Goal: Communication & Community: Participate in discussion

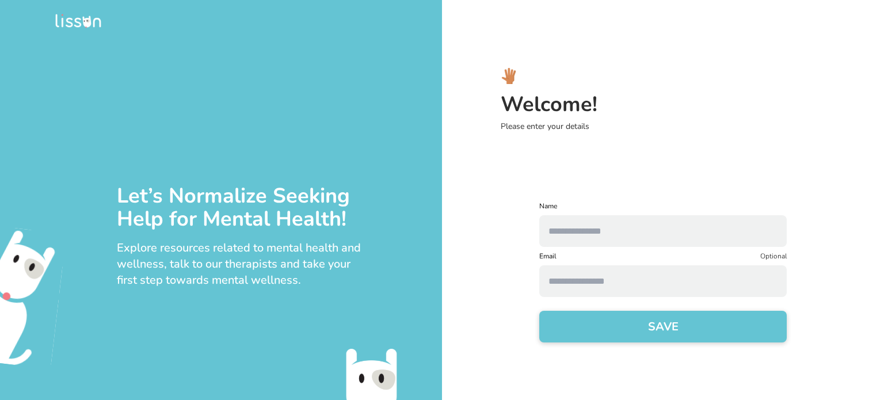
drag, startPoint x: 0, startPoint y: 0, endPoint x: 586, endPoint y: 238, distance: 632.7
click at [586, 238] on input "text" at bounding box center [662, 231] width 247 height 32
type input "**********"
click at [587, 270] on input at bounding box center [662, 281] width 247 height 32
type input "**********"
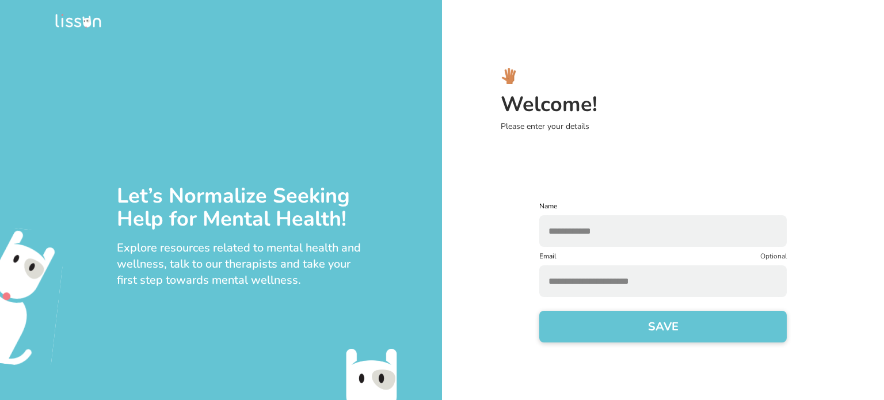
click at [620, 330] on button "SAVE" at bounding box center [662, 327] width 247 height 32
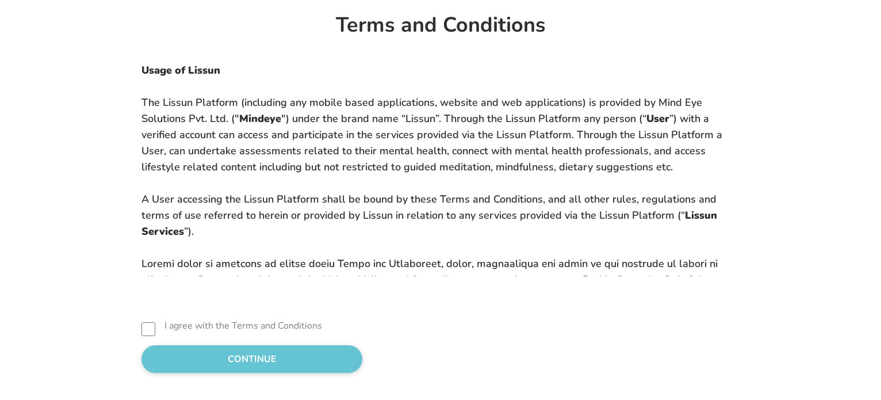
scroll to position [27, 0]
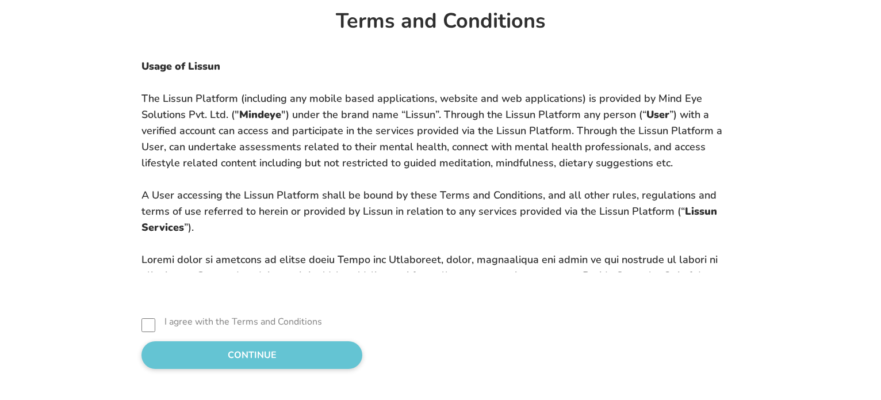
click at [199, 369] on div "Terms and Conditions Usage of Lissun The Lissun Platform (including any mobile …" at bounding box center [440, 194] width 881 height 442
click at [208, 357] on button "CONTINUE" at bounding box center [252, 355] width 221 height 28
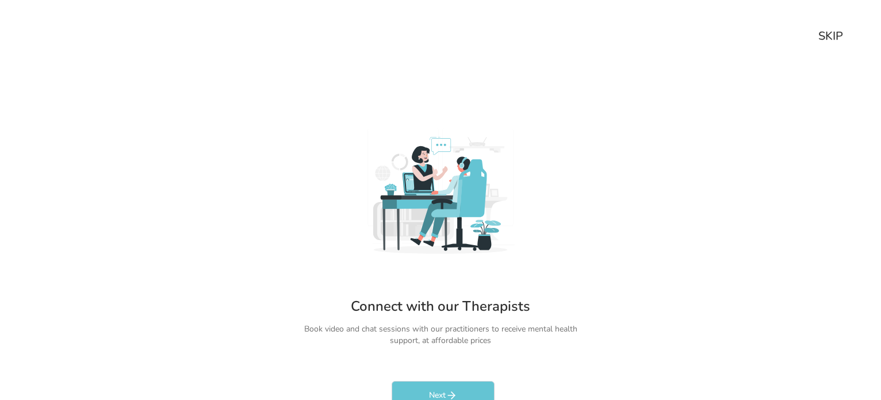
scroll to position [22, 0]
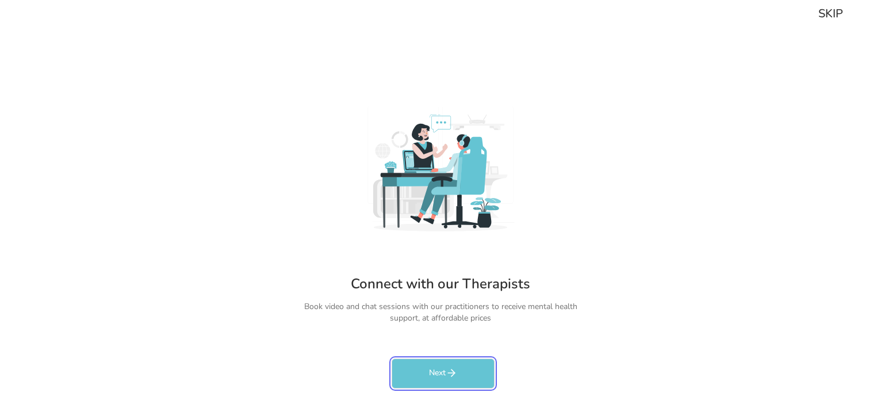
click at [439, 369] on button "Next" at bounding box center [443, 373] width 103 height 30
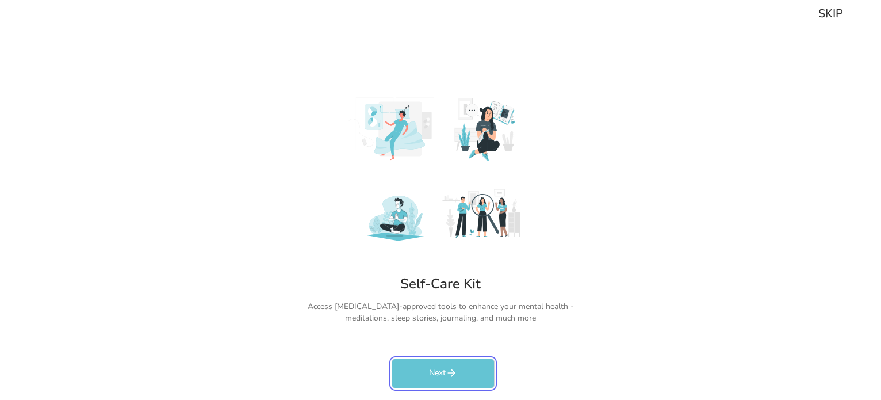
click at [439, 369] on button "Next" at bounding box center [443, 373] width 103 height 30
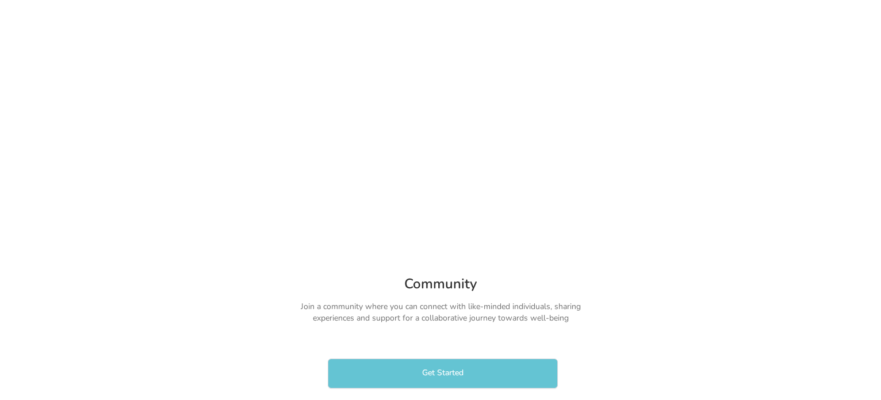
scroll to position [6, 0]
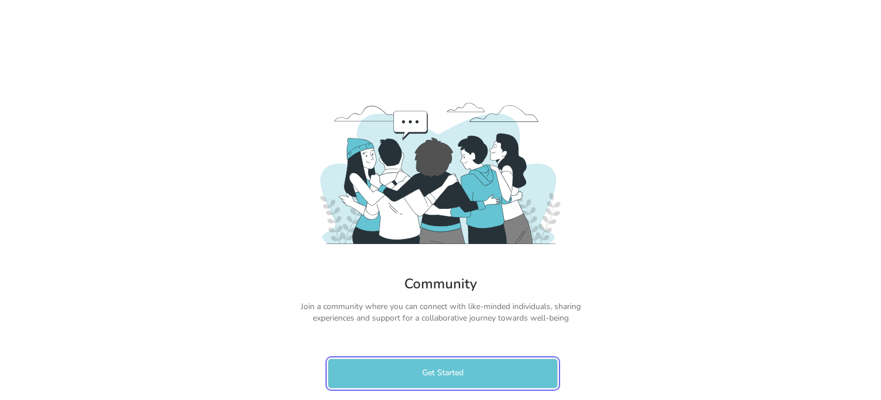
click at [439, 369] on button "Get Started" at bounding box center [443, 373] width 230 height 30
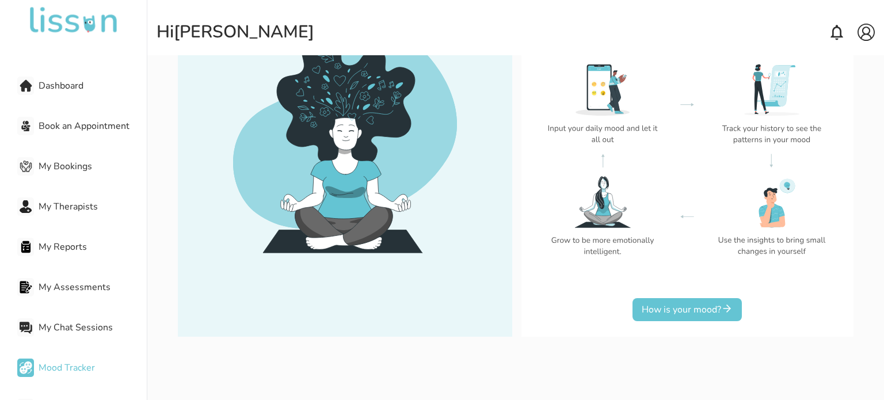
scroll to position [153, 0]
click at [693, 304] on button "How is your mood?" at bounding box center [686, 310] width 109 height 23
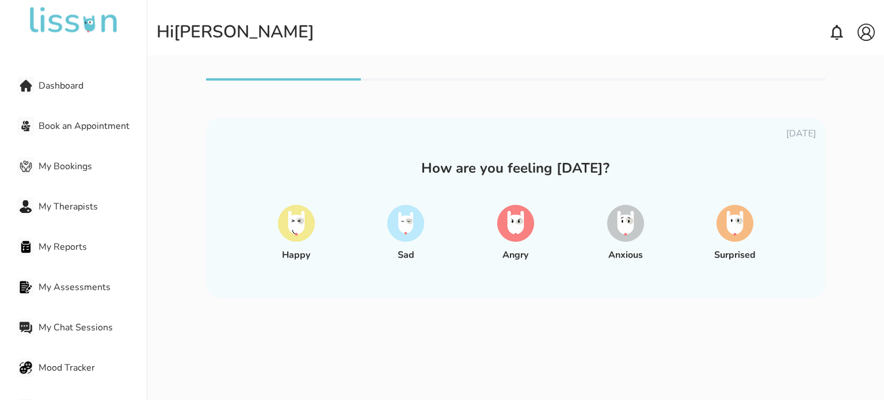
click at [643, 230] on img at bounding box center [625, 223] width 37 height 37
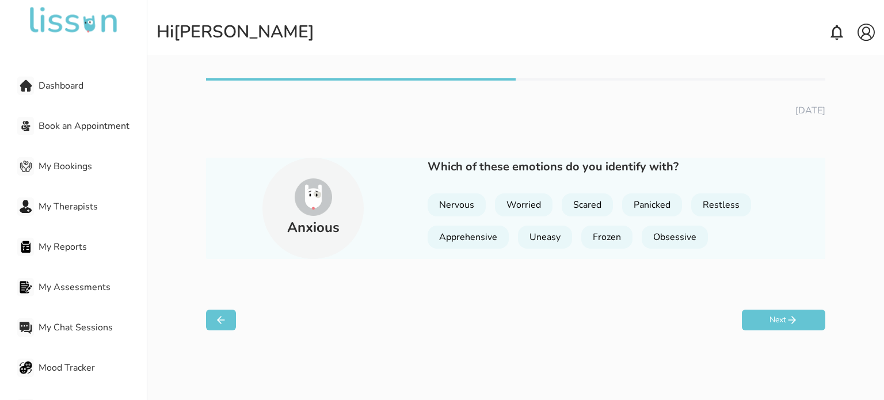
click at [58, 10] on img at bounding box center [74, 21] width 92 height 28
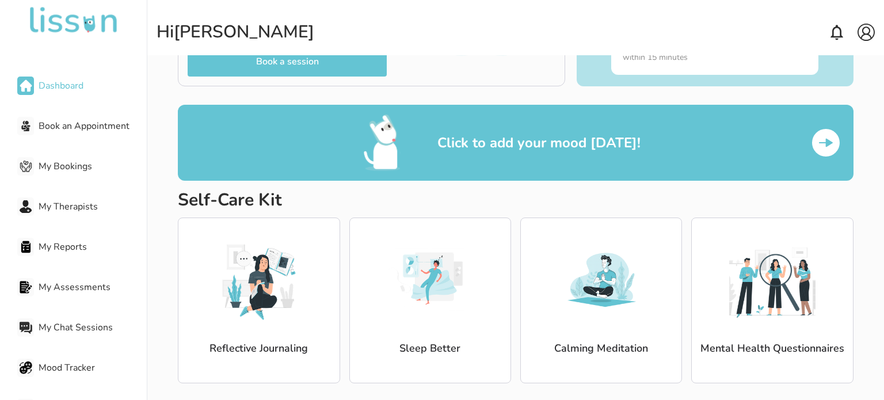
scroll to position [144, 0]
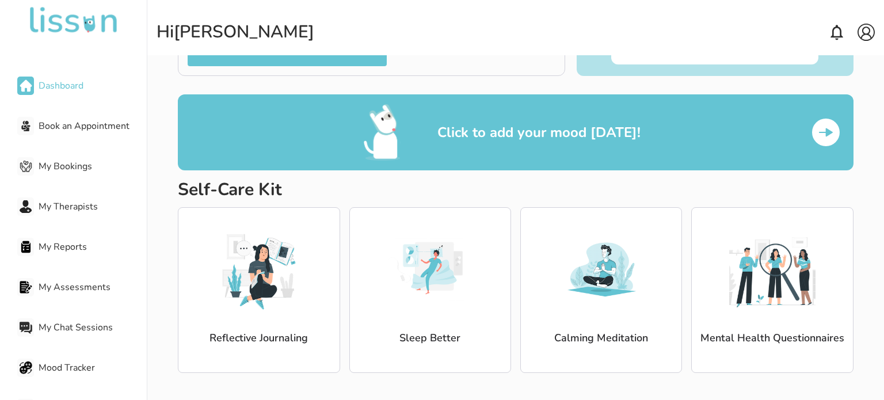
click at [754, 295] on img at bounding box center [772, 269] width 86 height 86
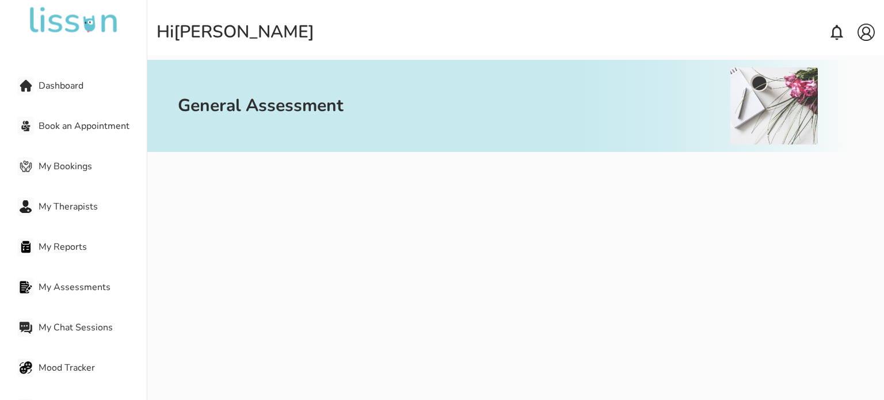
click at [43, 24] on img at bounding box center [74, 21] width 92 height 28
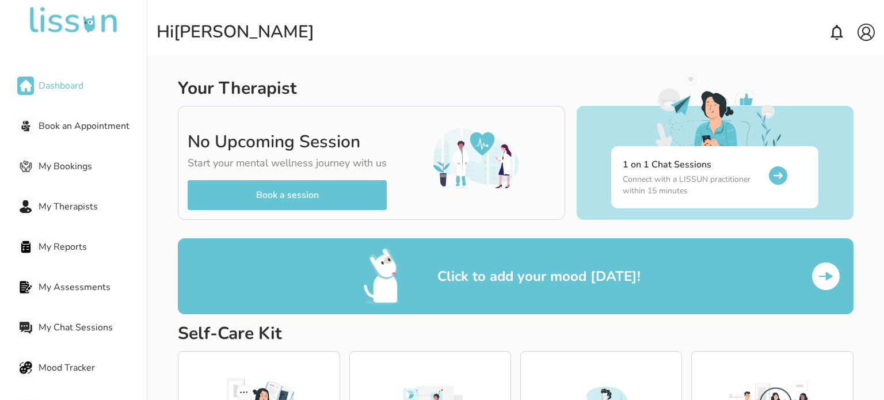
scroll to position [144, 0]
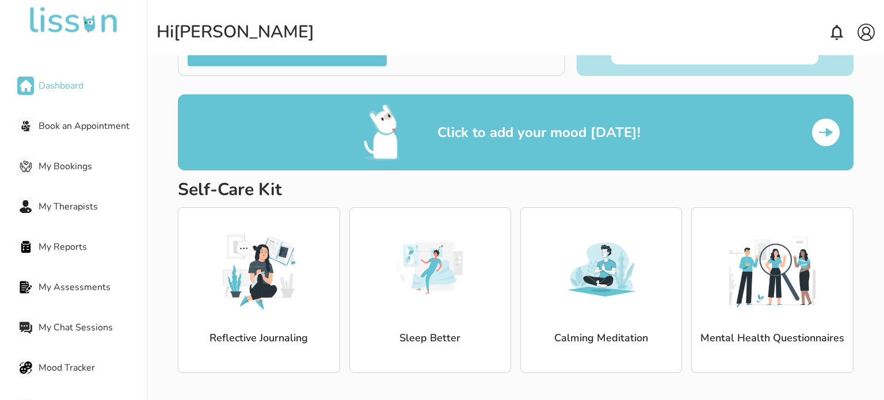
click at [244, 286] on img at bounding box center [259, 269] width 86 height 86
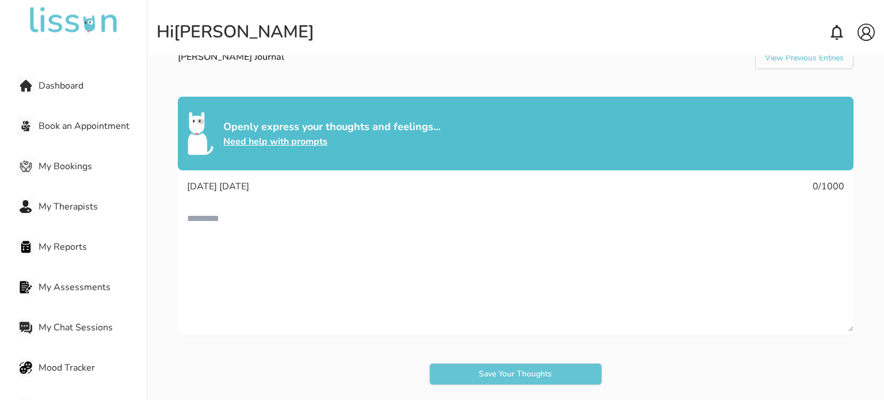
scroll to position [149, 0]
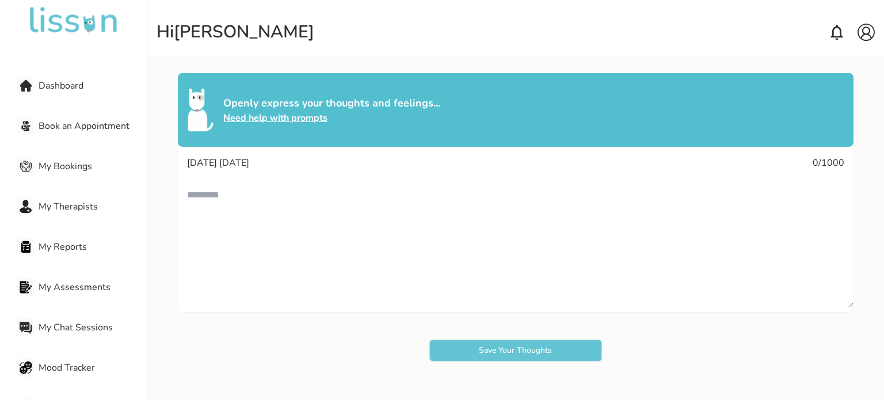
click at [99, 12] on img at bounding box center [74, 21] width 92 height 28
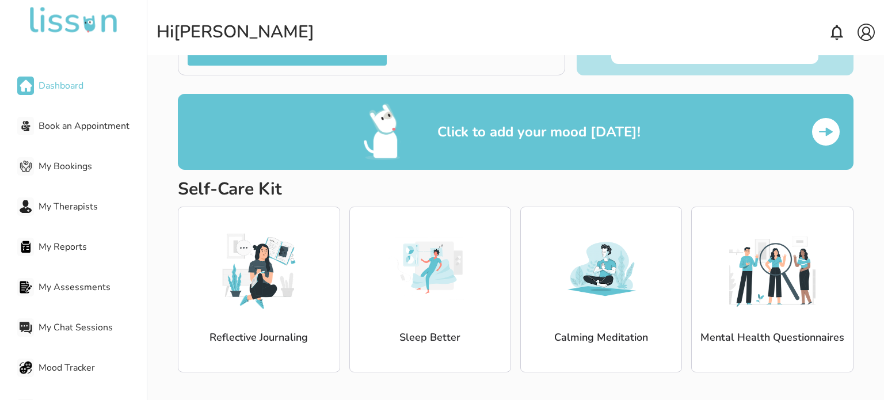
scroll to position [144, 0]
click at [605, 317] on div "Calming Meditation" at bounding box center [601, 290] width 162 height 166
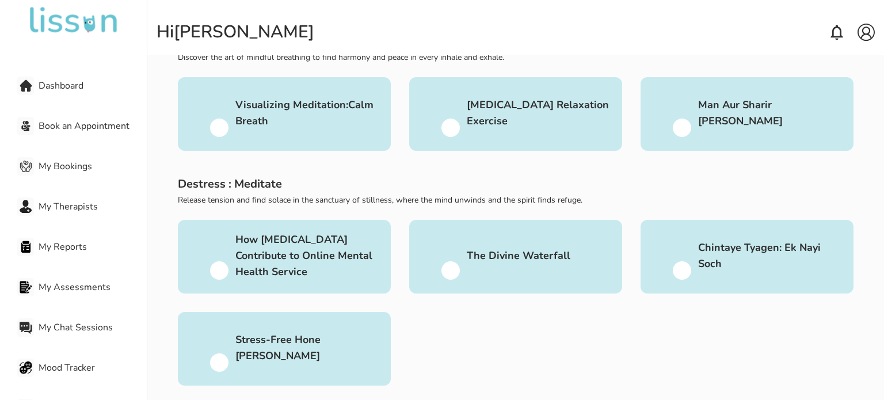
scroll to position [149, 0]
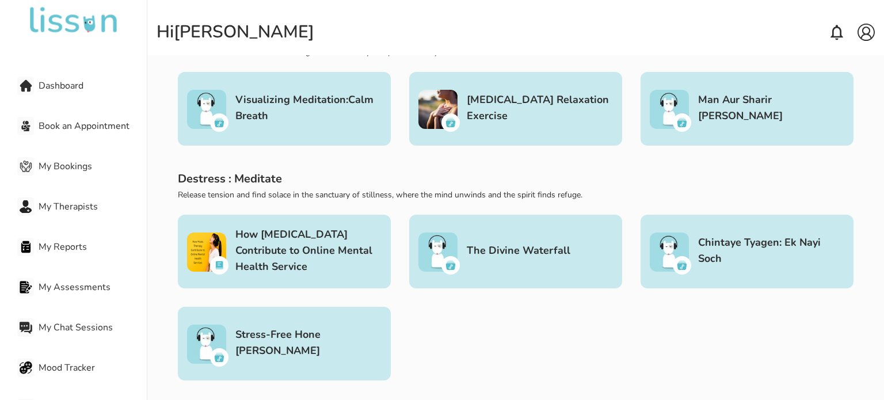
click at [74, 12] on img at bounding box center [74, 21] width 92 height 28
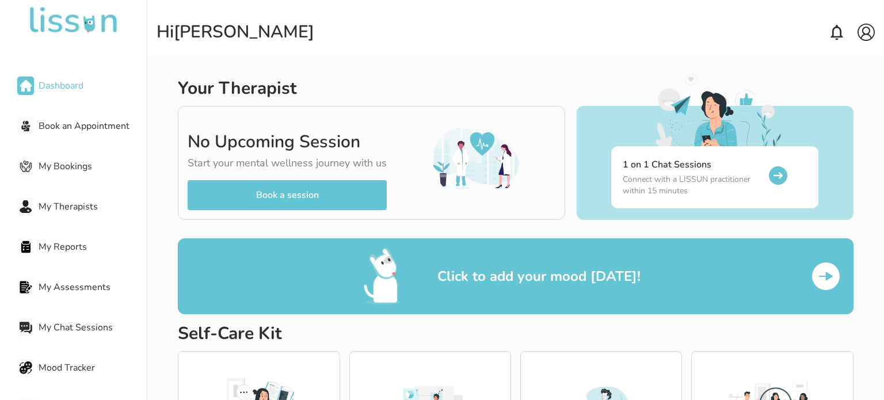
click at [639, 154] on div "1 on 1 Chat Sessions Connect with a LISSUN practitioner within 15 minutes" at bounding box center [714, 177] width 207 height 62
click at [664, 177] on p "Connect with a LISSUN practitioner within 15 minutes" at bounding box center [691, 185] width 138 height 23
click at [779, 175] on img at bounding box center [778, 175] width 18 height 18
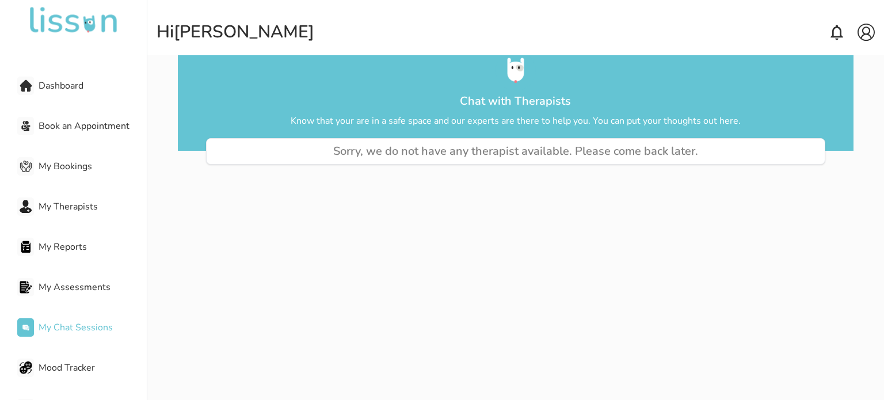
click at [62, 28] on img at bounding box center [74, 21] width 92 height 28
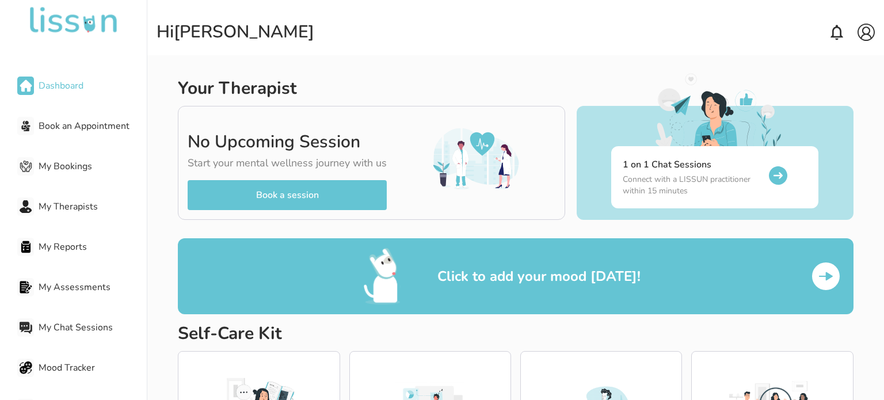
scroll to position [144, 0]
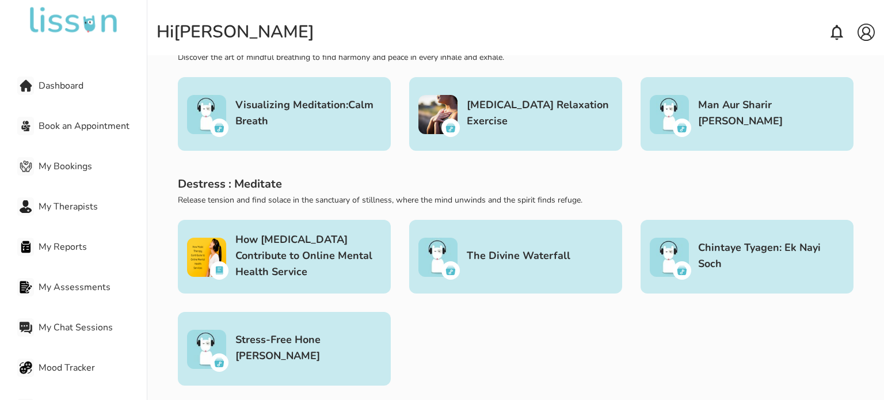
scroll to position [125, 0]
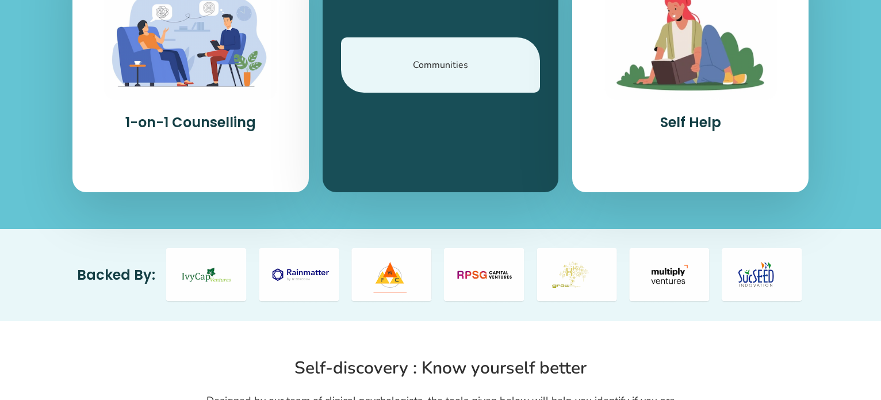
scroll to position [617, 0]
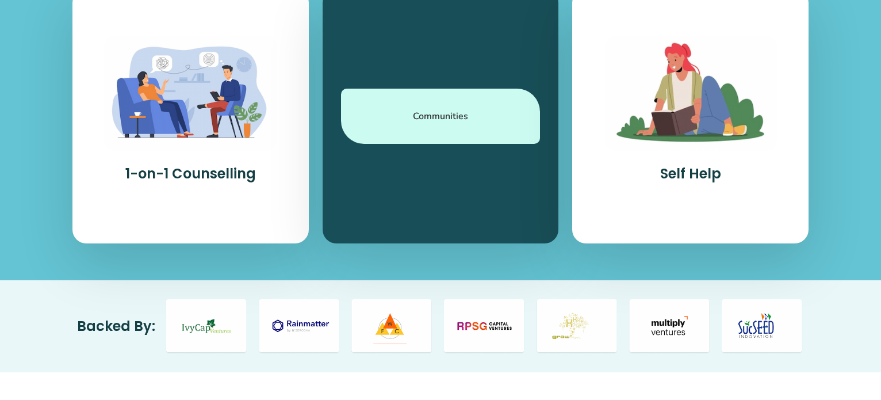
click at [452, 103] on div "Communities" at bounding box center [441, 116] width 200 height 55
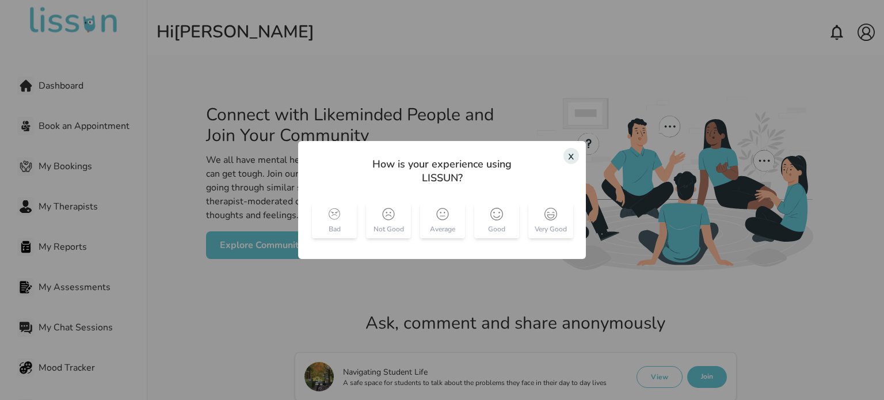
click at [568, 158] on div "x" at bounding box center [571, 156] width 16 height 16
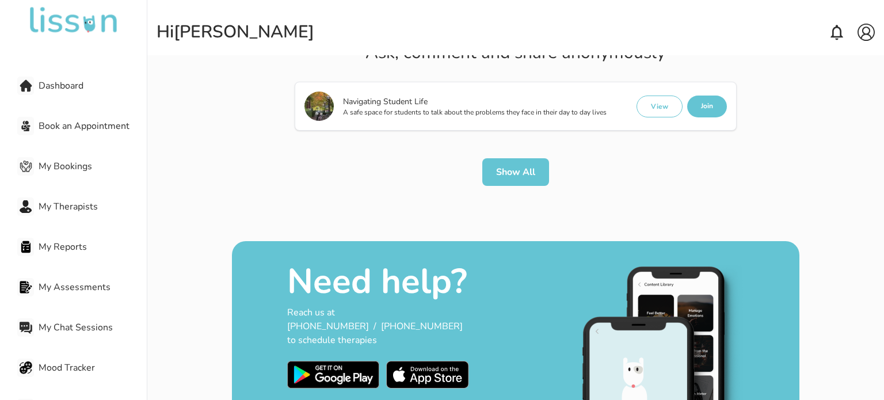
scroll to position [285, 0]
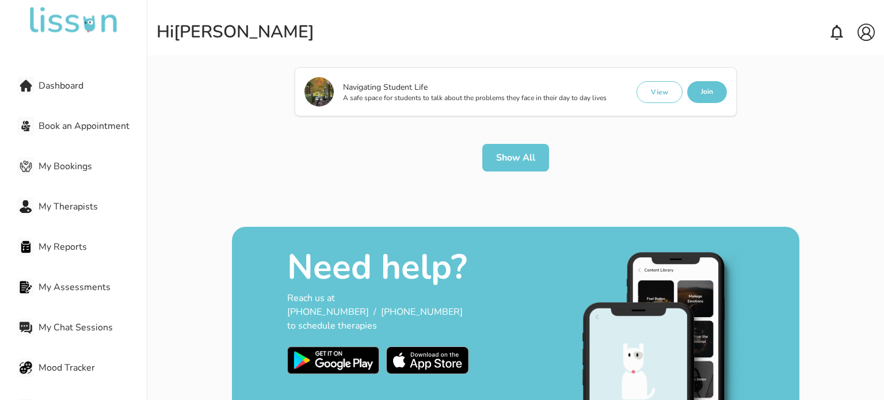
click at [526, 166] on button "Show All" at bounding box center [515, 158] width 67 height 28
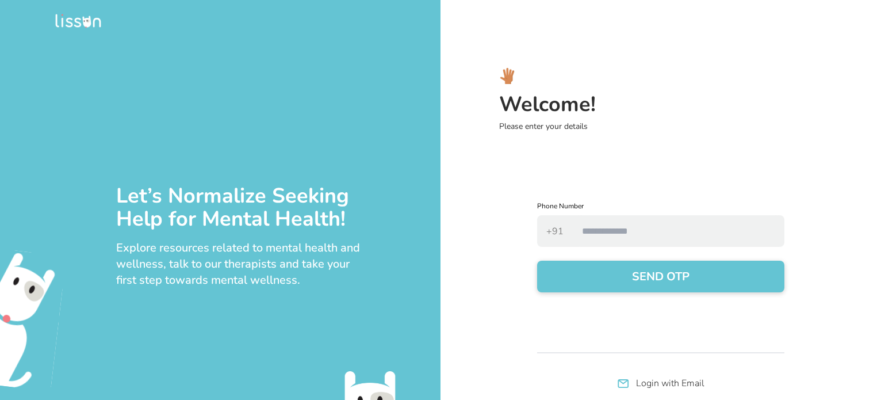
click at [599, 236] on input "number" at bounding box center [679, 231] width 212 height 32
type input "**********"
click at [644, 273] on button "SEND OTP" at bounding box center [660, 277] width 247 height 32
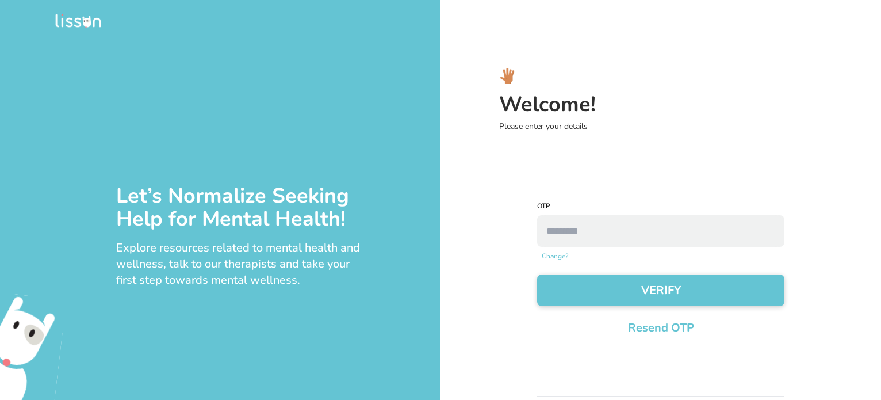
click at [598, 220] on input "number" at bounding box center [660, 231] width 247 height 32
type input "****"
click at [594, 284] on button "VERIFY" at bounding box center [660, 290] width 247 height 32
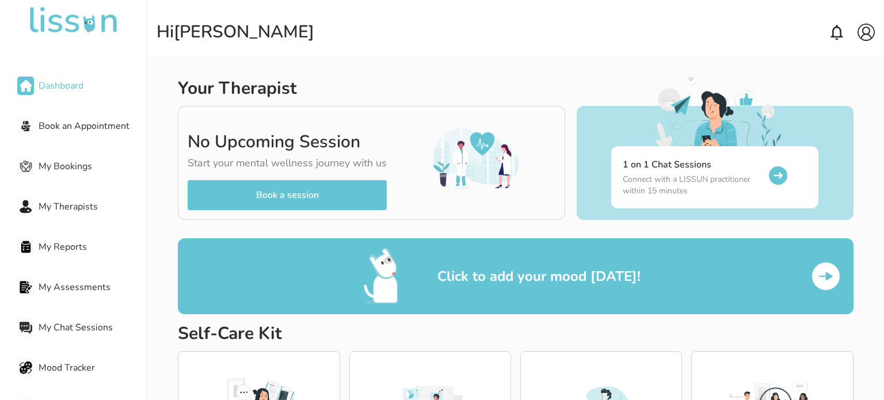
scroll to position [144, 0]
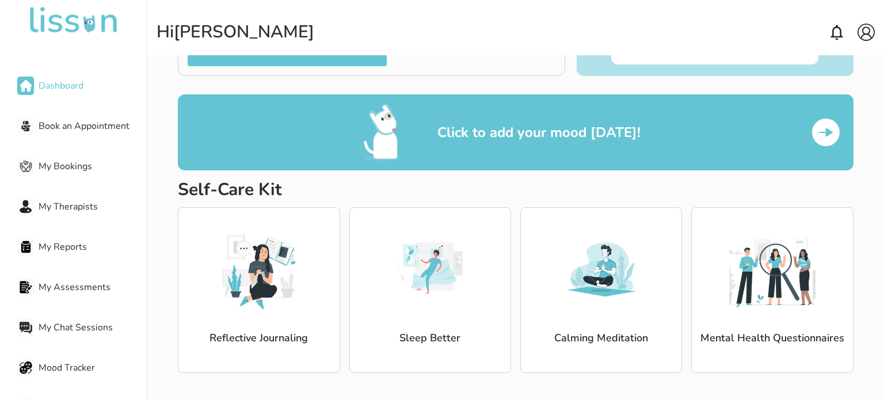
click at [91, 20] on img at bounding box center [74, 21] width 92 height 28
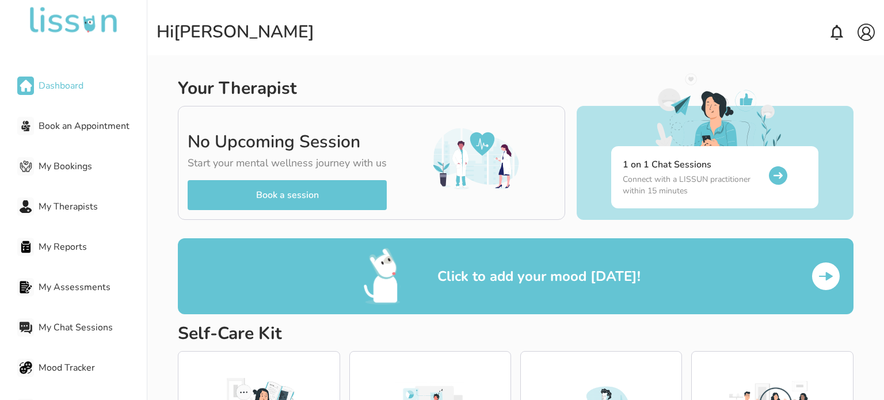
click at [281, 194] on button "Book a session" at bounding box center [287, 195] width 199 height 30
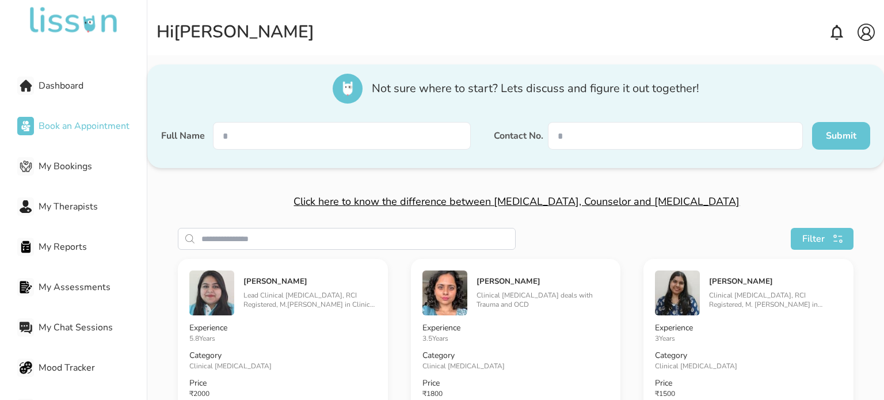
click at [97, 27] on img at bounding box center [74, 21] width 92 height 28
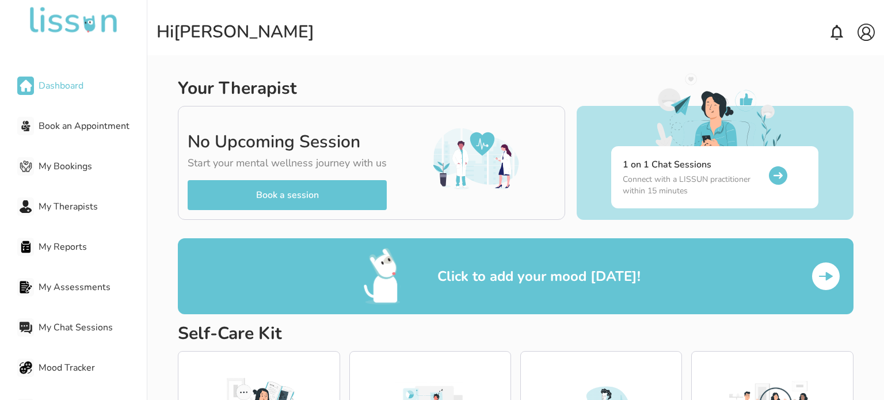
click at [77, 9] on img at bounding box center [74, 21] width 92 height 28
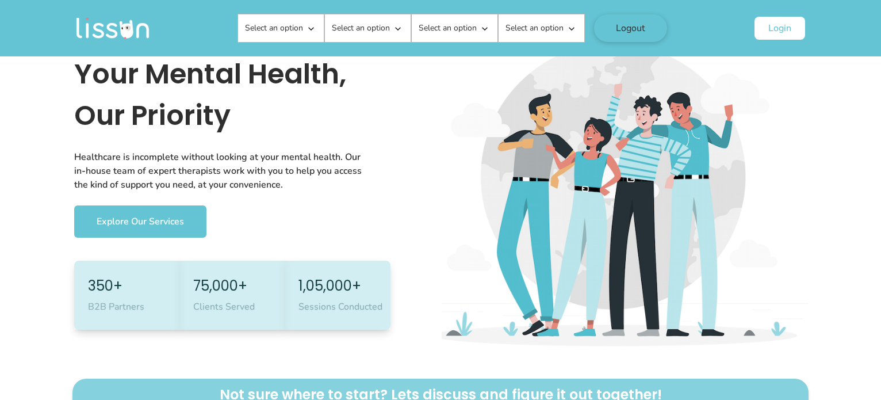
click at [759, 21] on button "Login" at bounding box center [780, 28] width 51 height 23
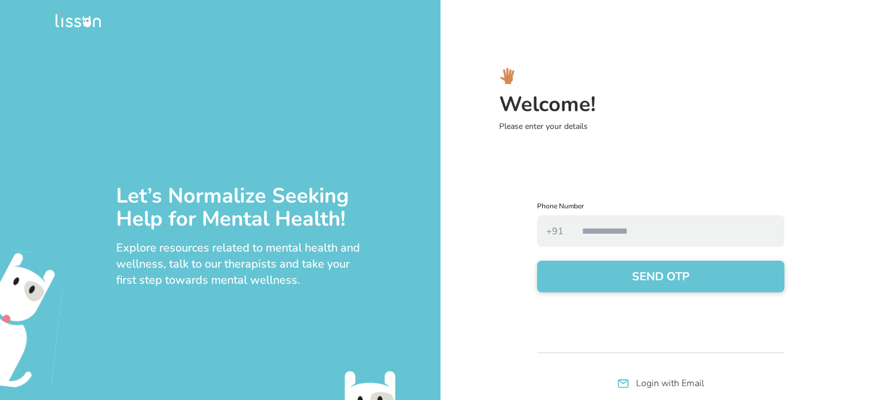
click at [668, 240] on input "number" at bounding box center [679, 231] width 212 height 32
type input "**********"
click at [641, 274] on button "SEND OTP" at bounding box center [660, 277] width 247 height 32
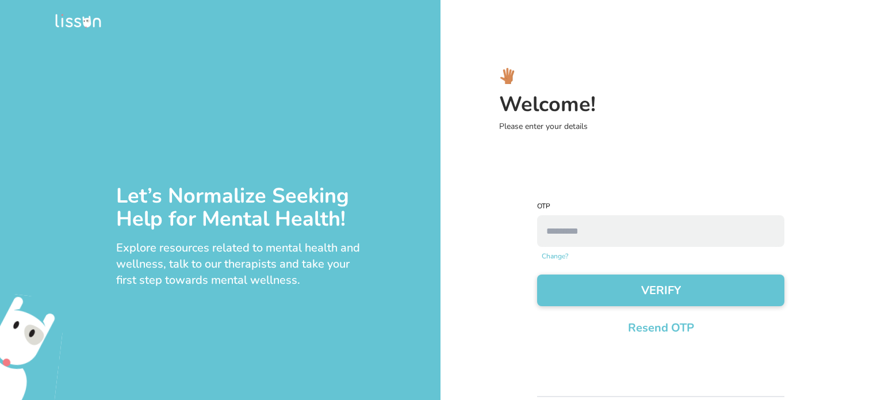
click at [629, 234] on input "number" at bounding box center [660, 231] width 247 height 32
type input "****"
click at [537, 274] on button "VERIFY" at bounding box center [660, 290] width 247 height 32
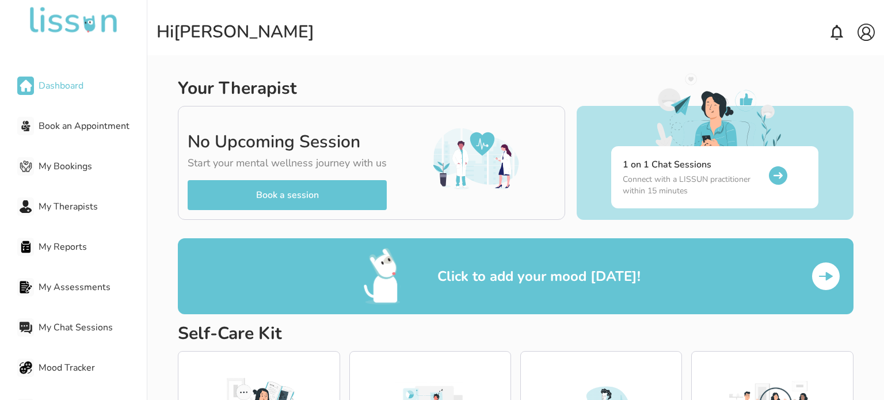
click at [76, 294] on div "My Assessments" at bounding box center [81, 287] width 129 height 23
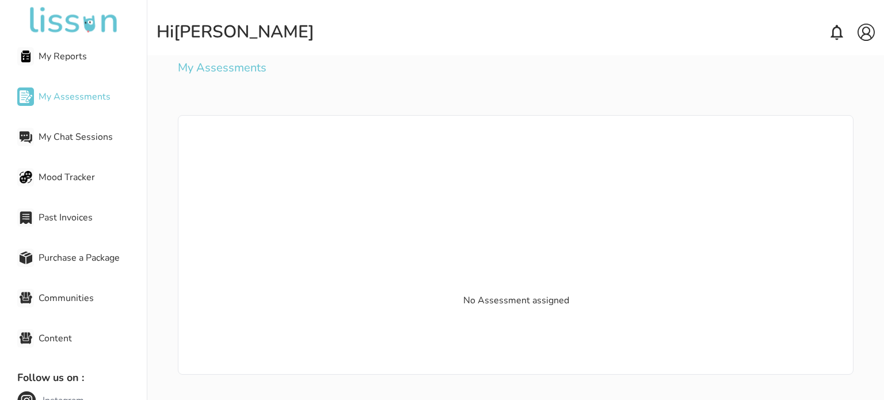
scroll to position [198, 0]
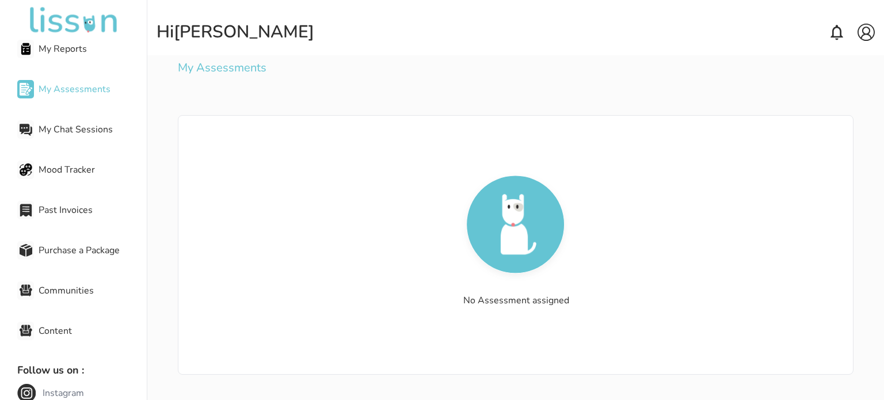
click at [69, 298] on div "Communities" at bounding box center [81, 290] width 129 height 23
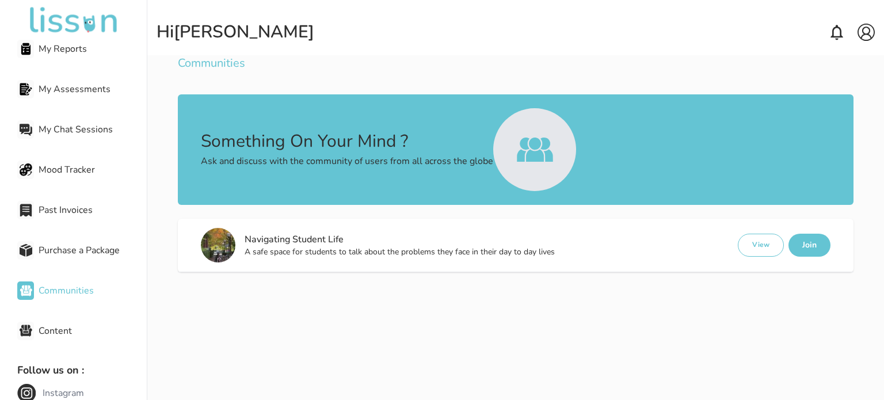
click at [84, 294] on span "Communities" at bounding box center [93, 291] width 108 height 14
click at [766, 241] on button "View" at bounding box center [760, 245] width 46 height 23
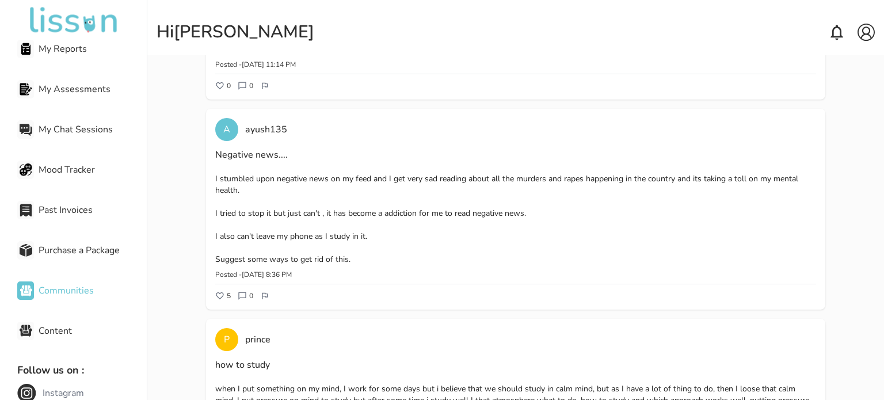
scroll to position [452, 0]
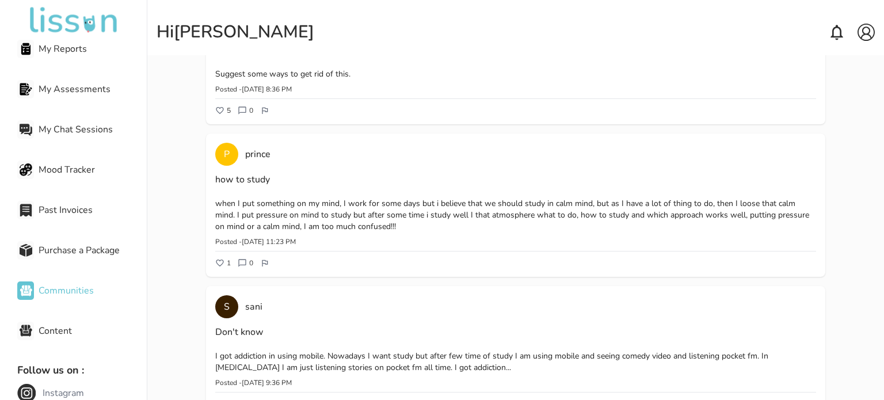
click at [347, 199] on div "when I put something on my mind, I work for some days but i believe that we sho…" at bounding box center [515, 215] width 601 height 35
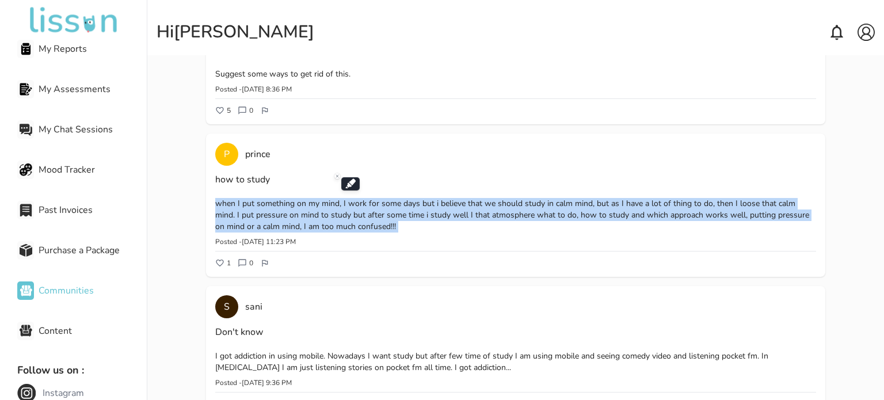
click at [347, 199] on div "when I put something on my mind, I work for some days but i believe that we sho…" at bounding box center [515, 215] width 601 height 35
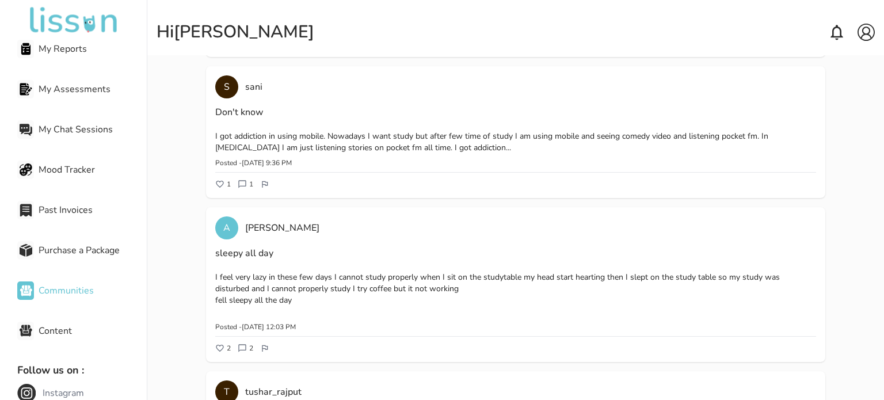
scroll to position [672, 0]
click at [244, 348] on icon at bounding box center [242, 347] width 9 height 9
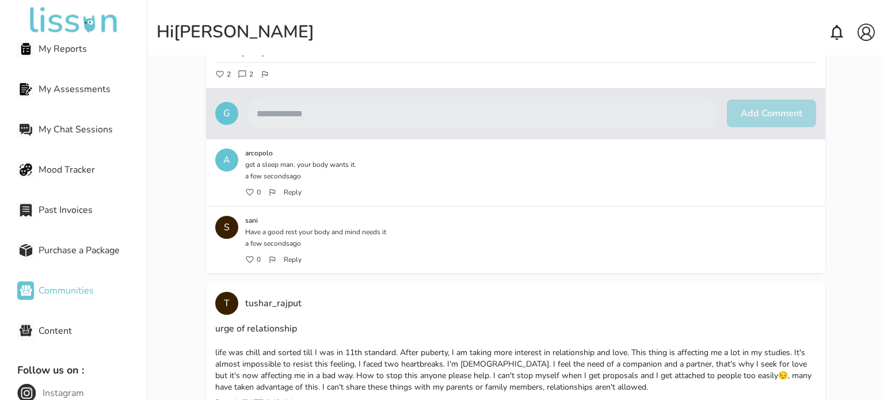
scroll to position [1063, 0]
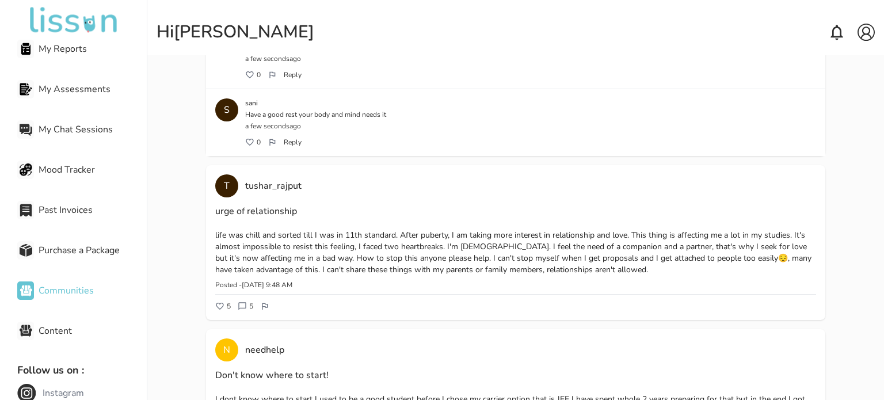
click at [244, 304] on icon at bounding box center [242, 305] width 9 height 9
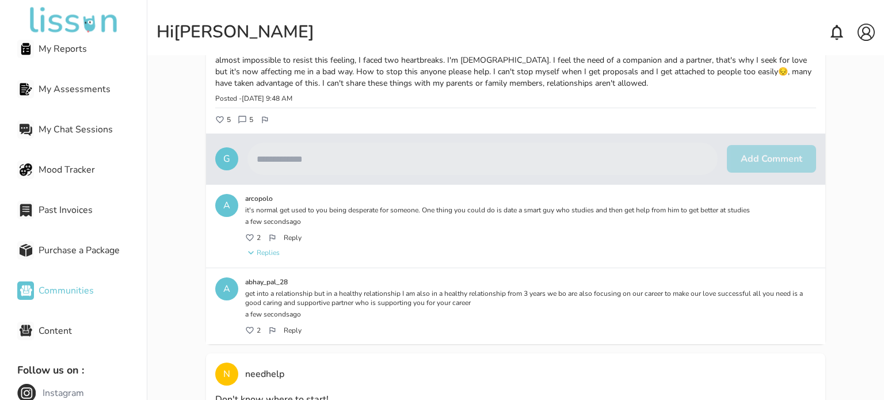
scroll to position [1378, 0]
